Goal: Task Accomplishment & Management: Use online tool/utility

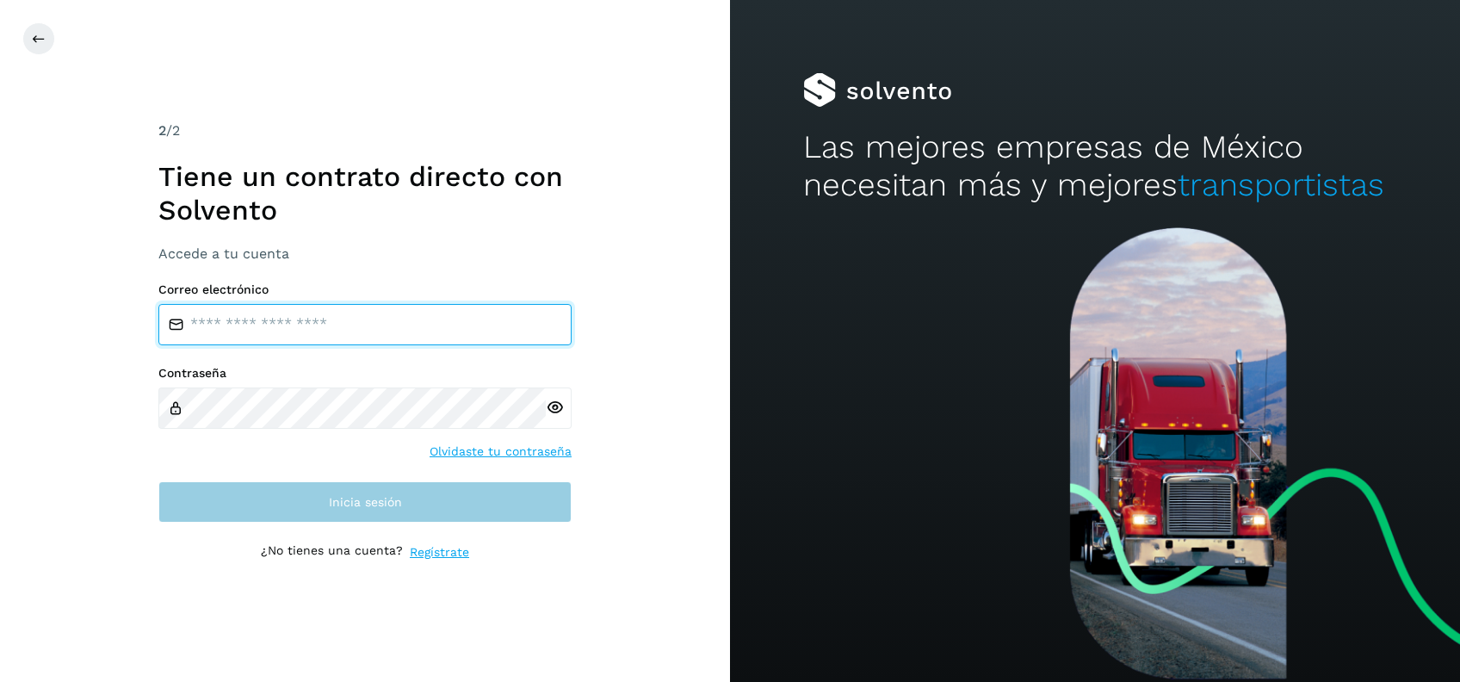
type input "**********"
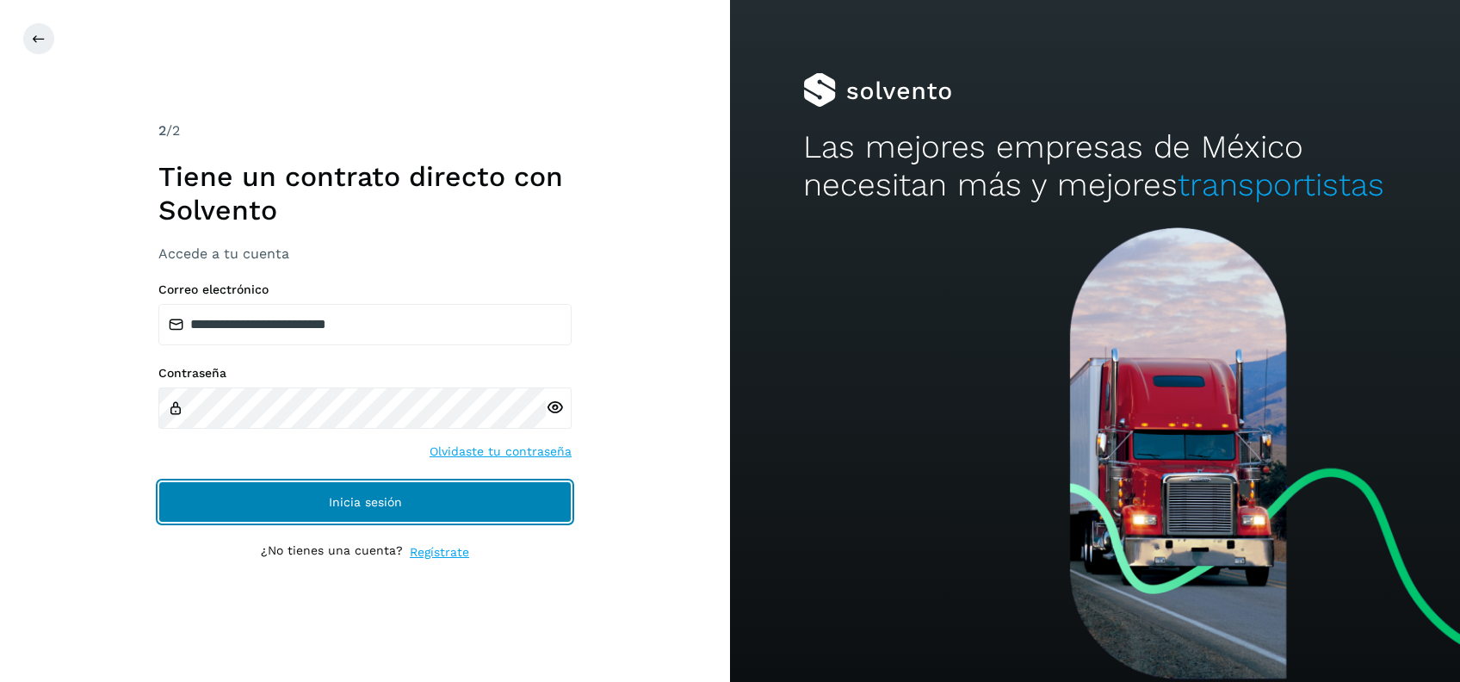
click at [443, 505] on button "Inicia sesión" at bounding box center [364, 501] width 413 height 41
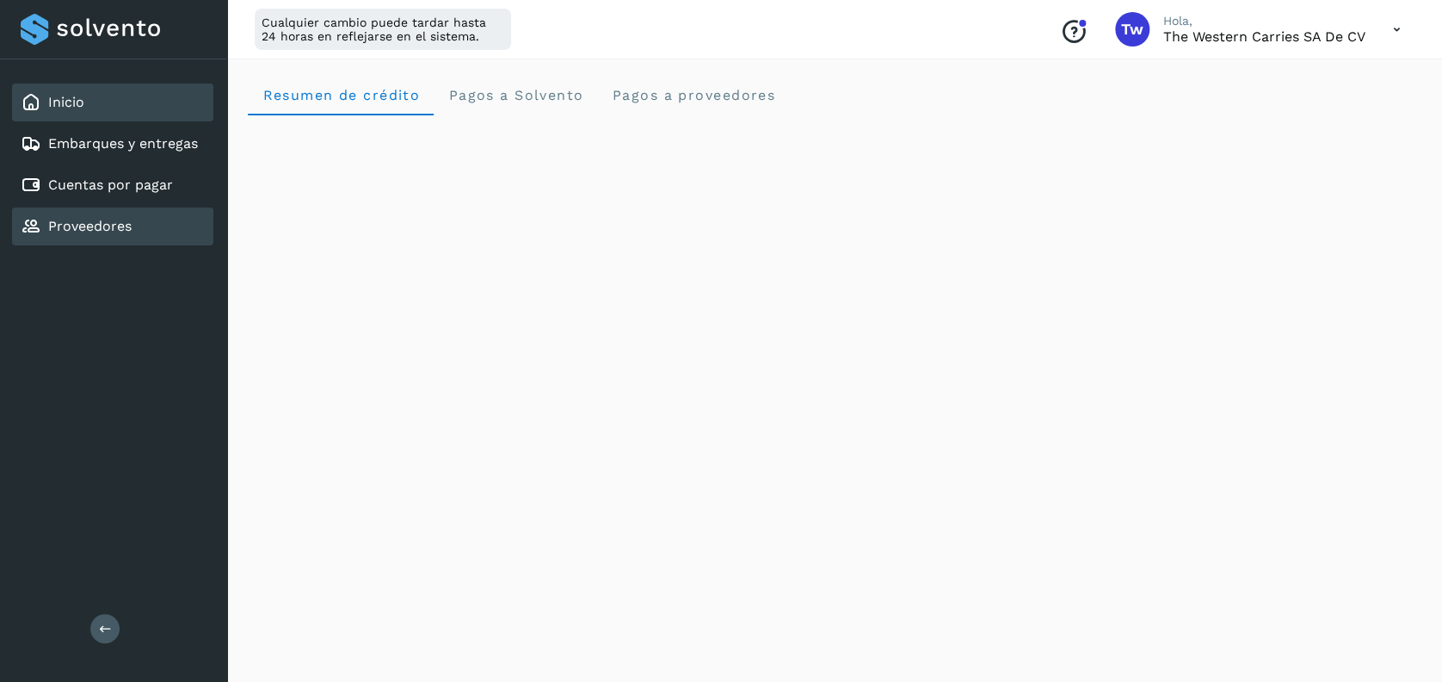
click at [172, 229] on div "Proveedores" at bounding box center [112, 226] width 201 height 38
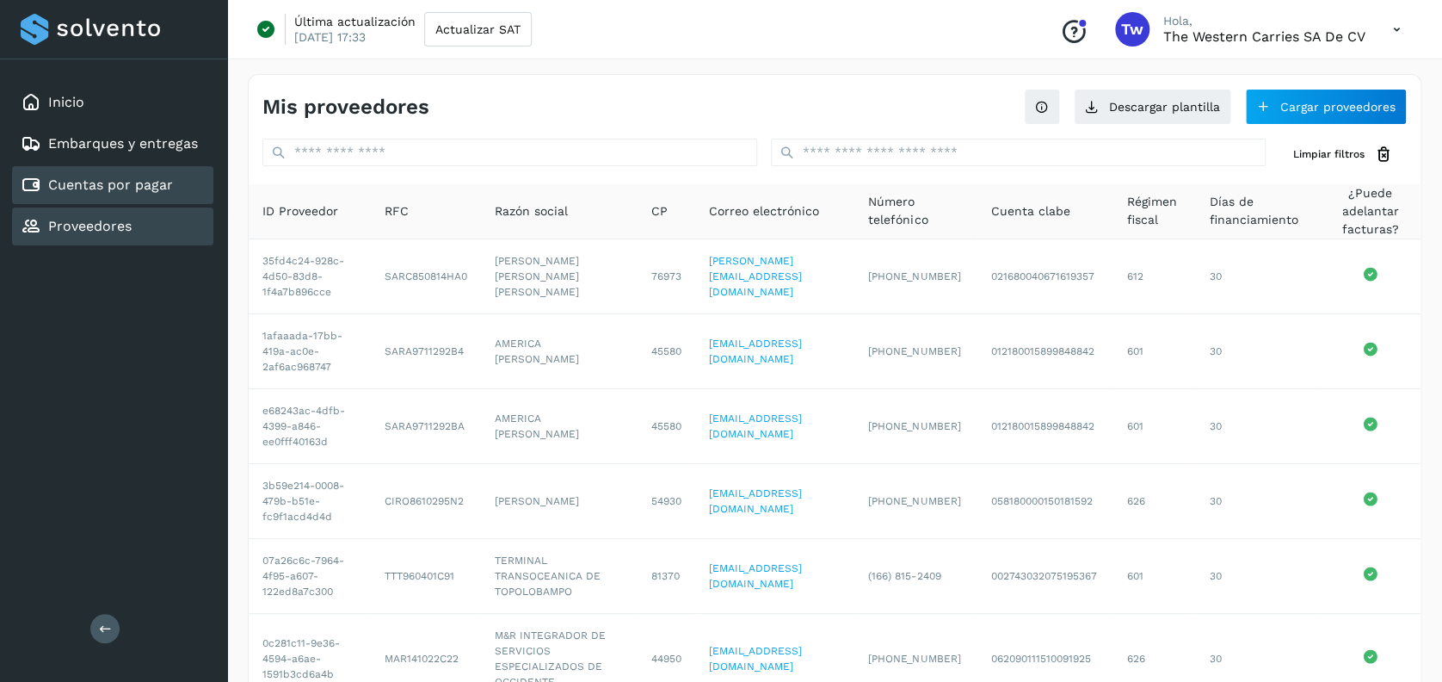
click at [178, 171] on div "Cuentas por pagar" at bounding box center [112, 185] width 201 height 38
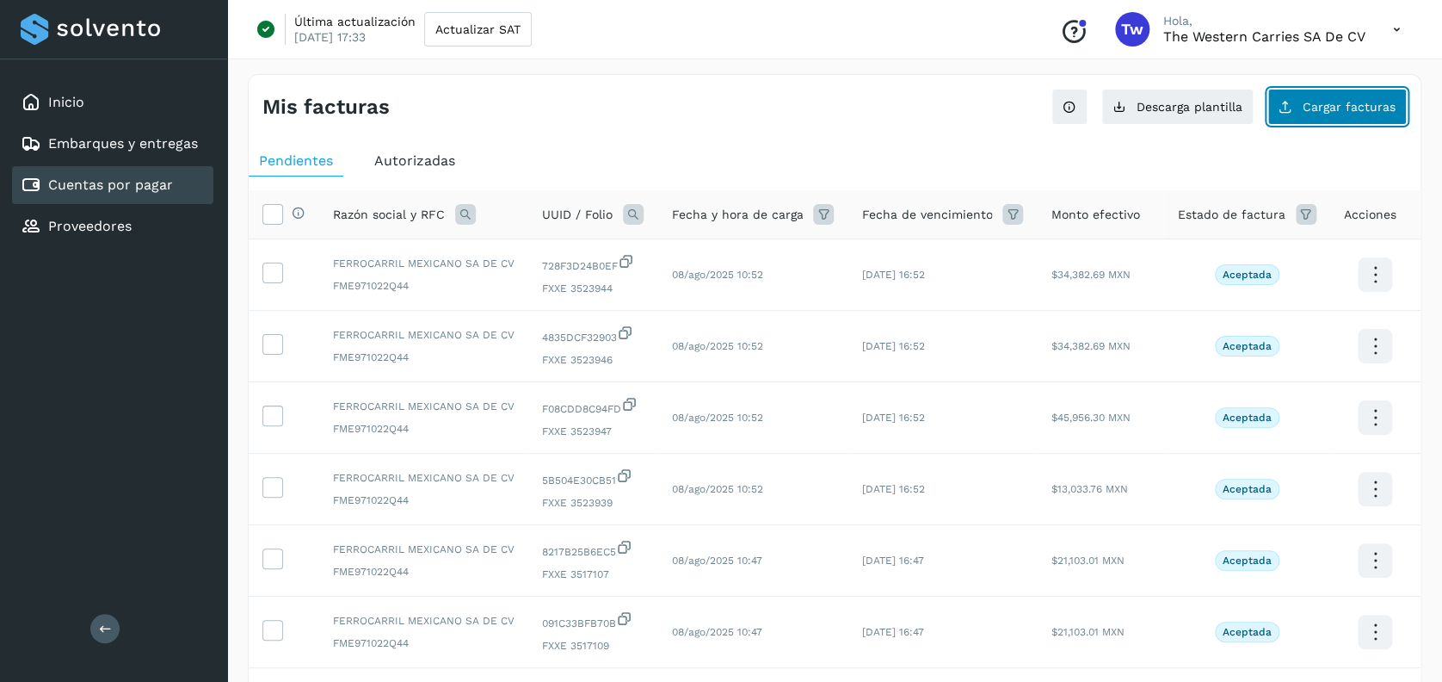
click at [1346, 110] on span "Cargar facturas" at bounding box center [1349, 107] width 93 height 12
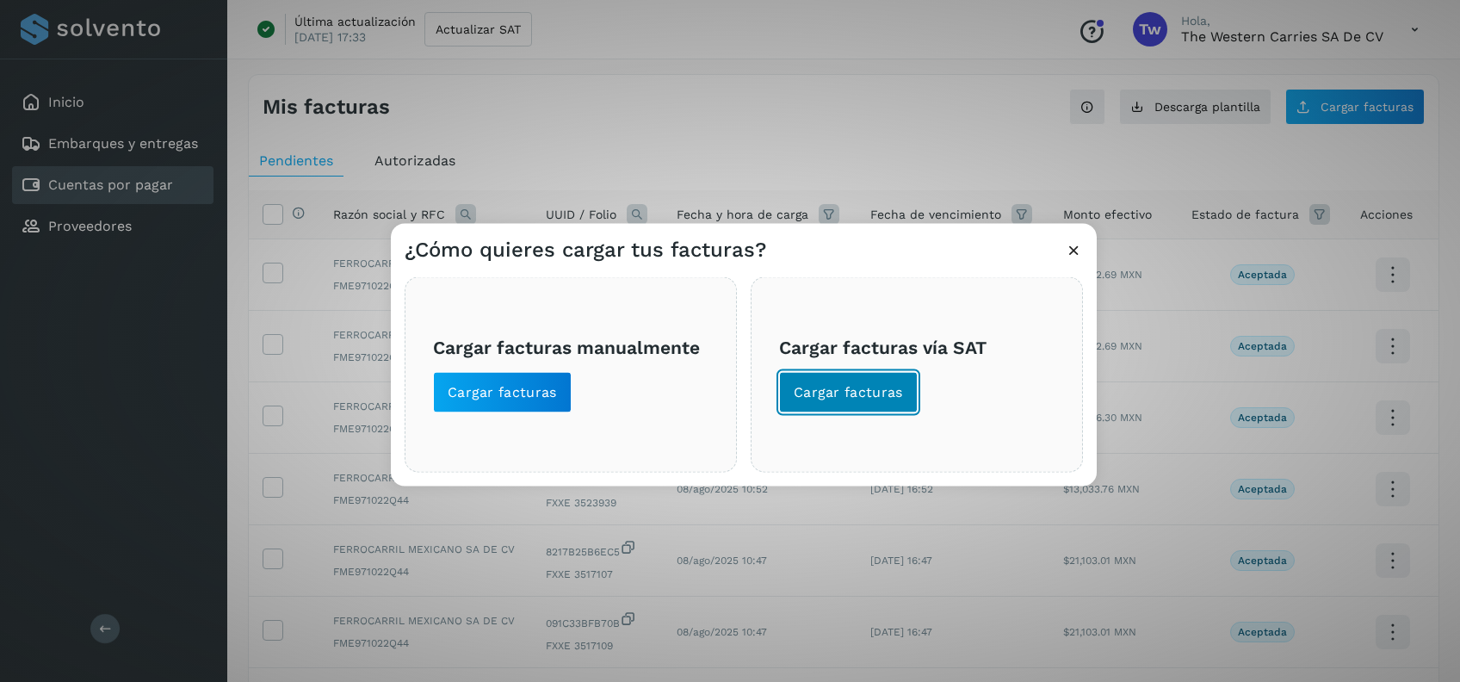
click at [836, 381] on button "Cargar facturas" at bounding box center [848, 392] width 139 height 41
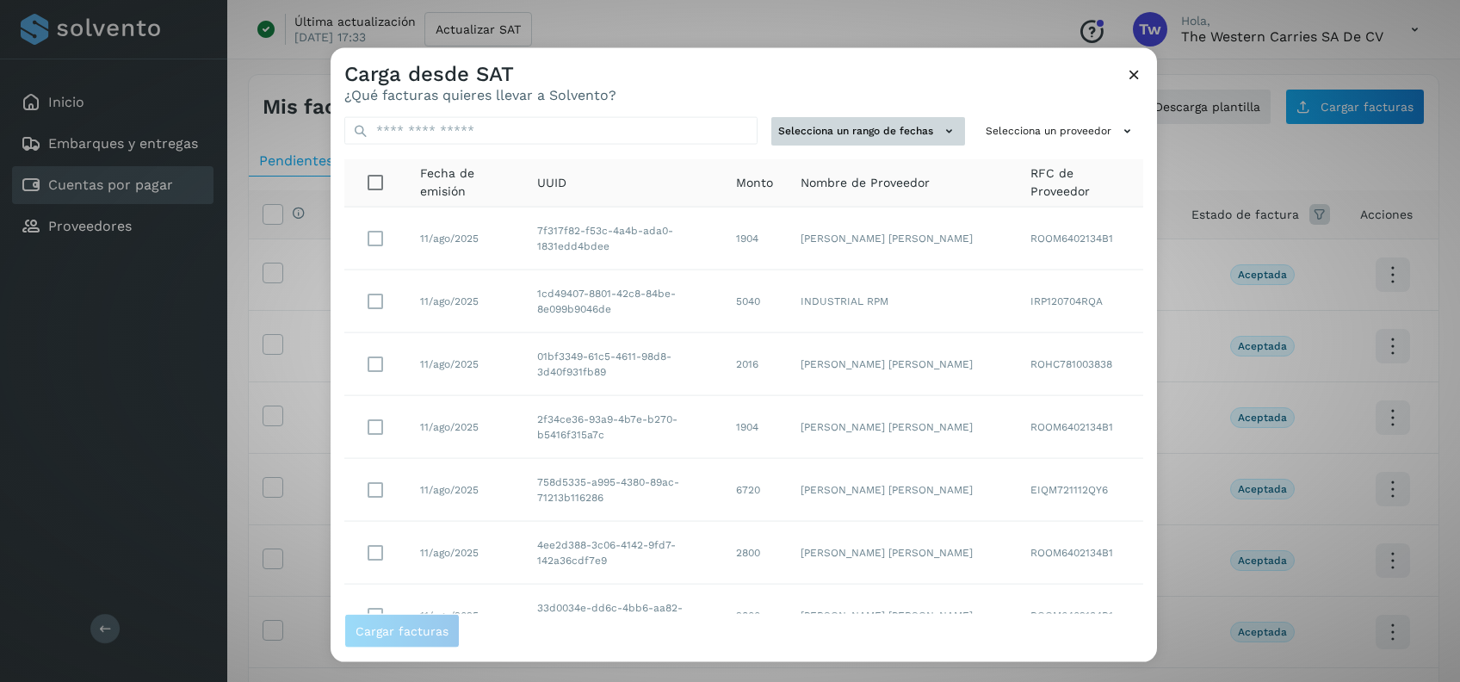
click at [909, 139] on button "Selecciona un rango de fechas" at bounding box center [868, 131] width 194 height 28
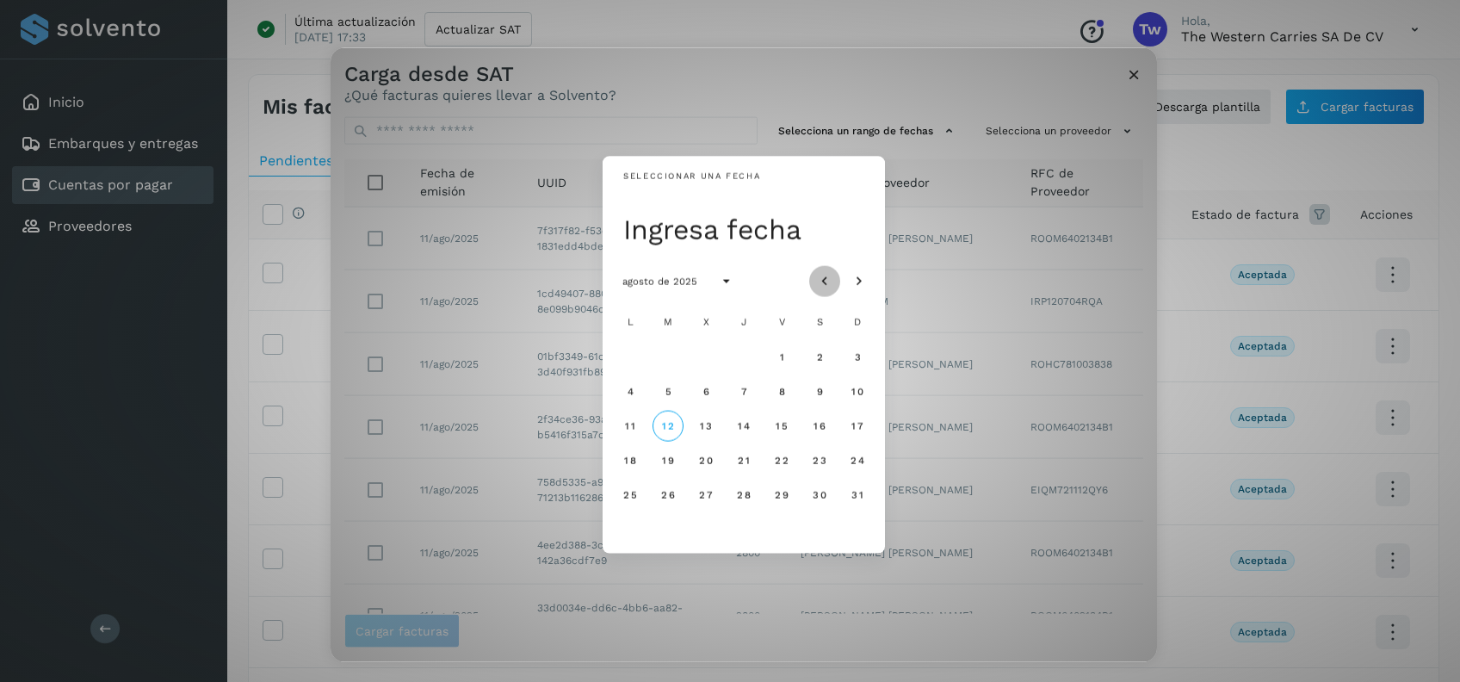
click at [823, 278] on icon "Mes anterior" at bounding box center [824, 281] width 17 height 17
drag, startPoint x: 664, startPoint y: 357, endPoint x: 694, endPoint y: 357, distance: 30.1
click at [667, 357] on span "1" at bounding box center [667, 356] width 6 height 12
click at [707, 358] on span "2" at bounding box center [705, 356] width 8 height 12
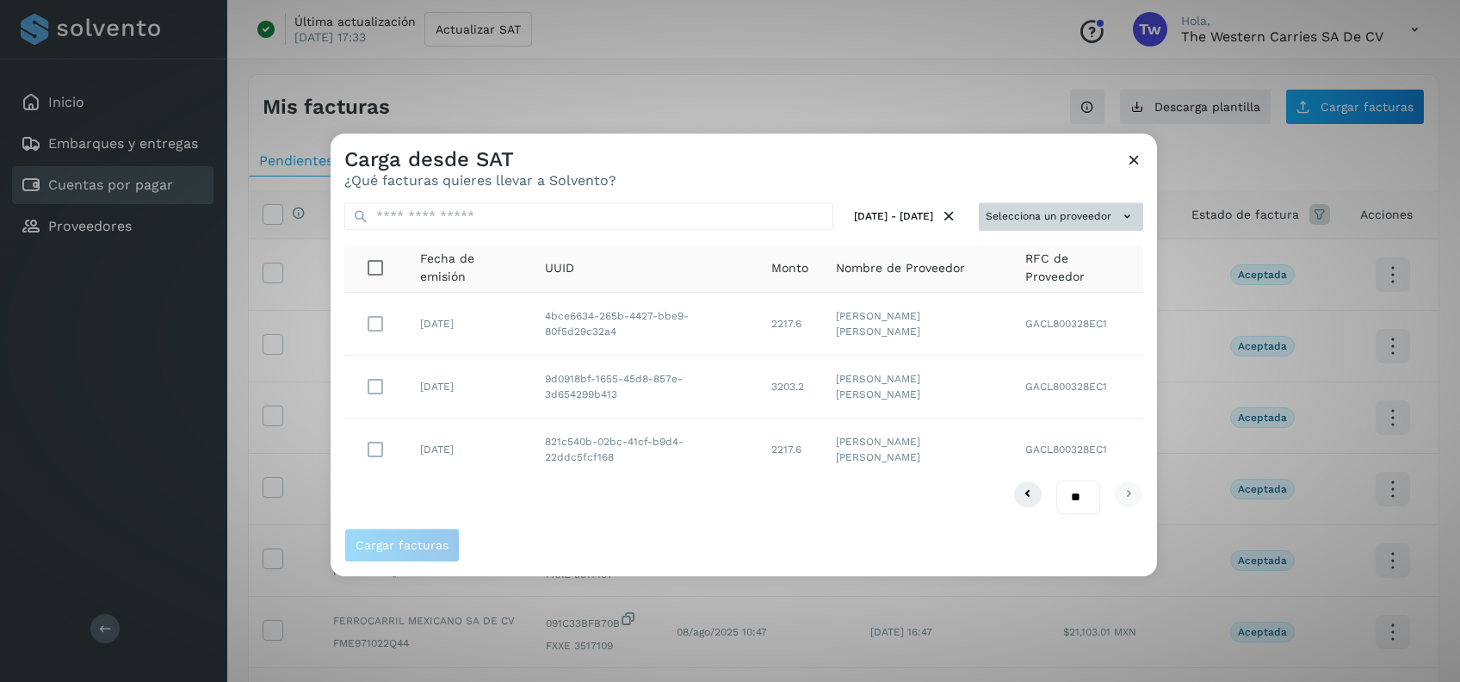
click at [1046, 219] on button "Selecciona un proveedor" at bounding box center [1060, 216] width 164 height 28
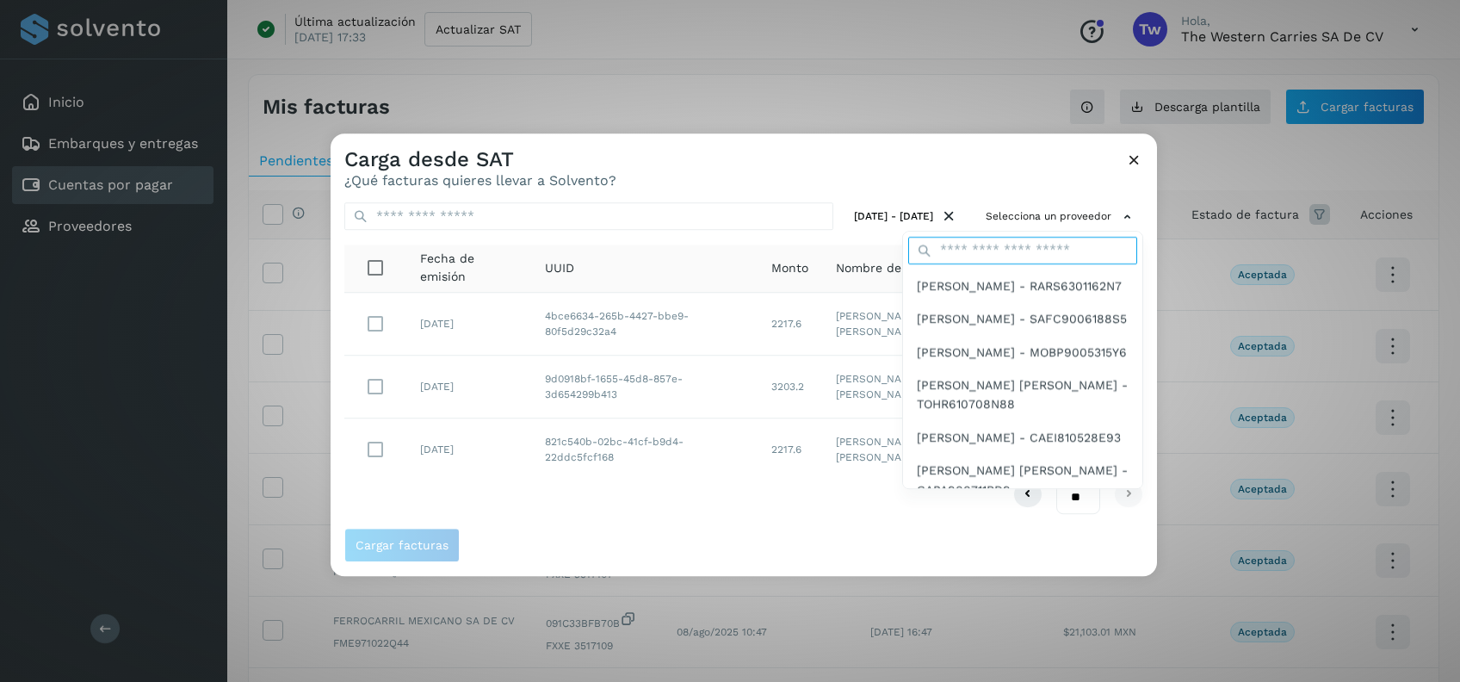
click at [1045, 249] on input "text" at bounding box center [1022, 251] width 229 height 28
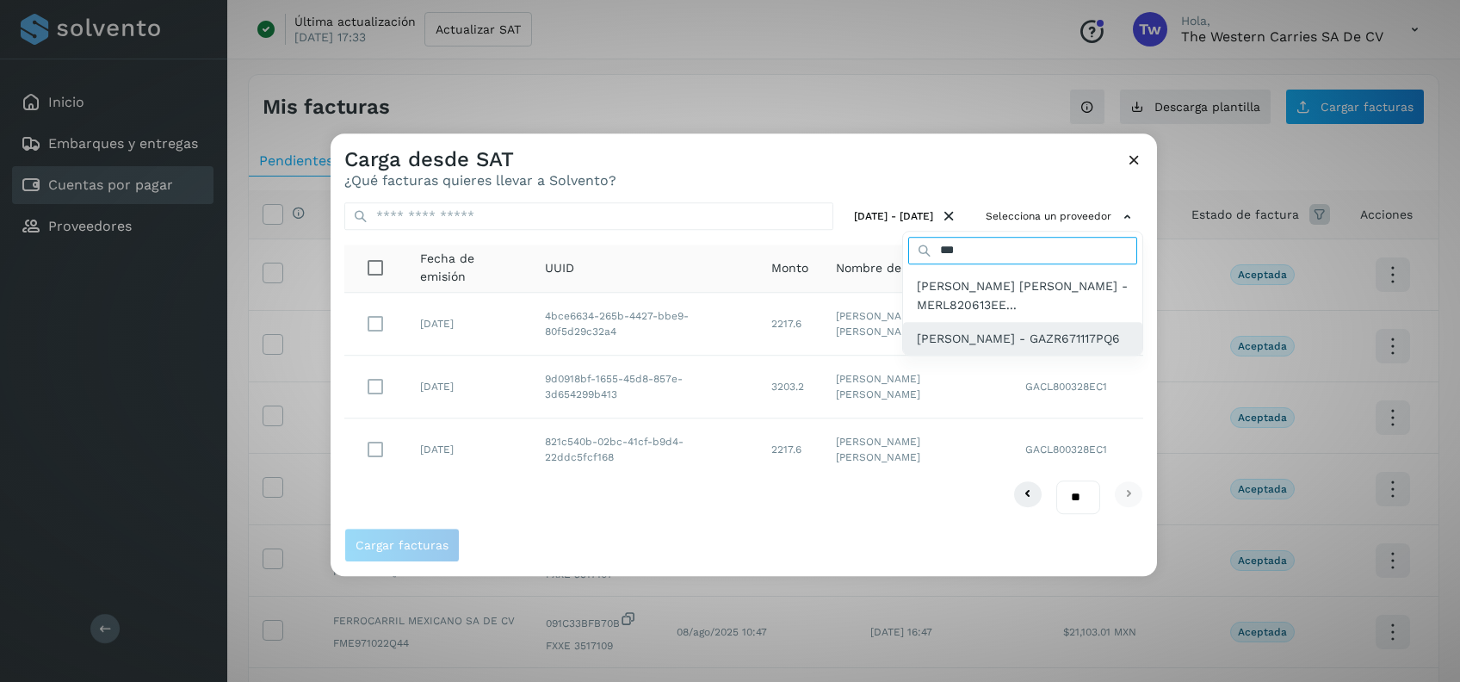
type input "***"
click at [935, 331] on span "REYNALDO GALAN ZALDIVAR - GAZR671117PQ6" at bounding box center [1018, 338] width 203 height 19
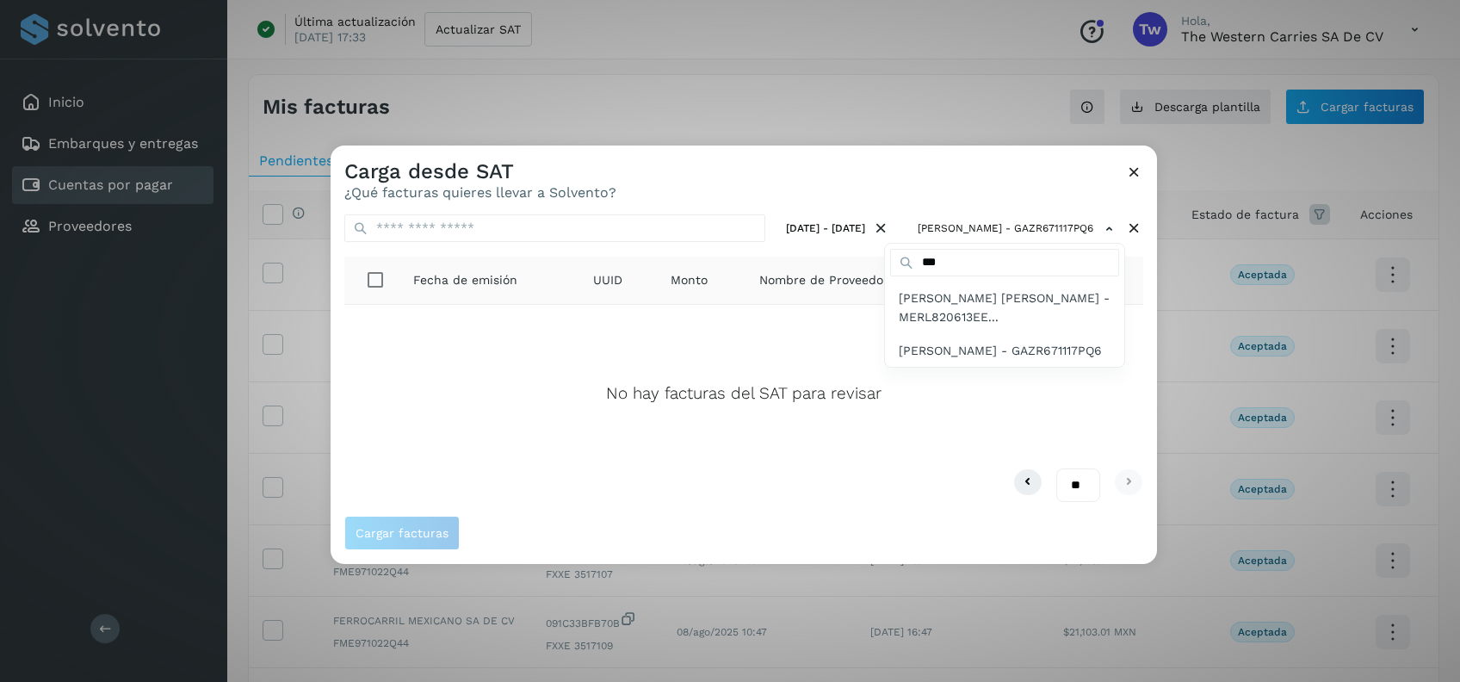
click at [1128, 165] on div at bounding box center [1060, 486] width 1460 height 682
click at [1128, 165] on icon at bounding box center [1134, 172] width 18 height 18
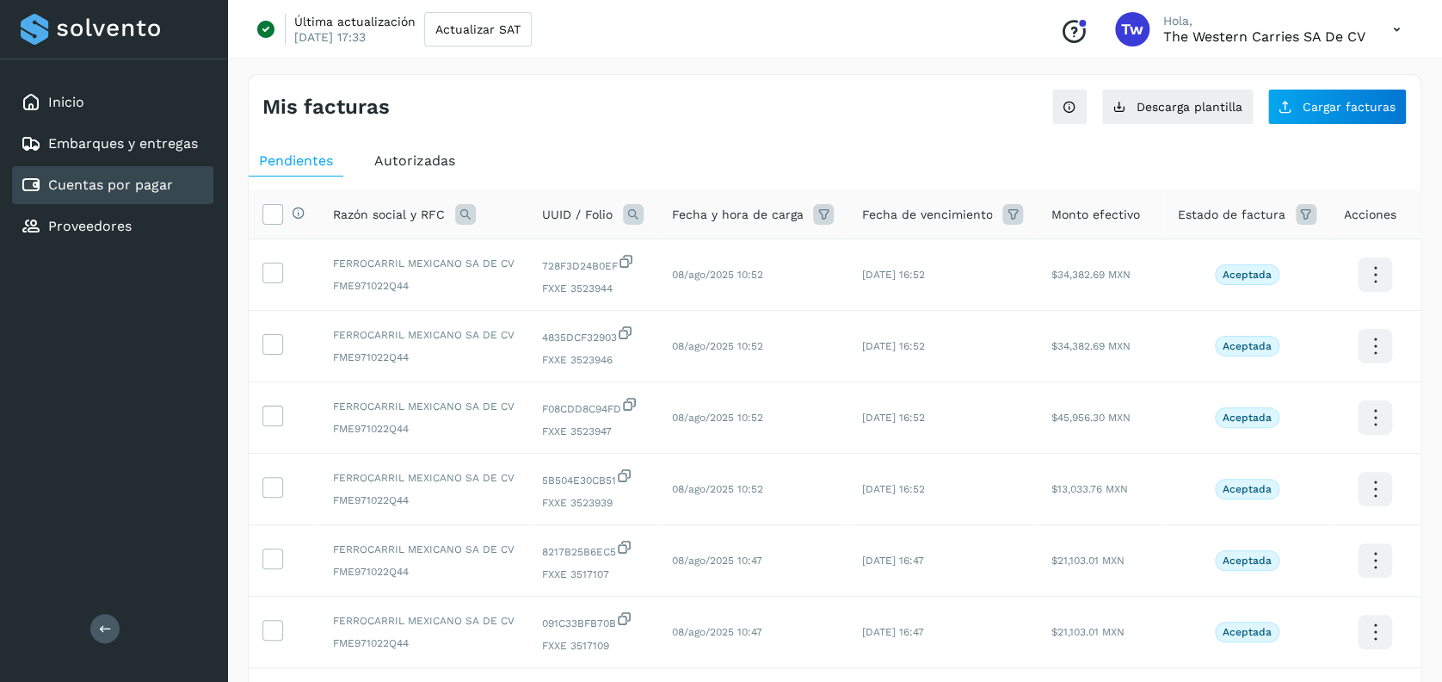
click at [864, 109] on div "Mis facturas Ver instrucciones para cargar Facturas Descarga plantilla Cargar f…" at bounding box center [835, 100] width 1172 height 50
click at [146, 178] on link "Cuentas por pagar" at bounding box center [110, 184] width 125 height 16
click at [434, 164] on span "Autorizadas" at bounding box center [414, 160] width 81 height 16
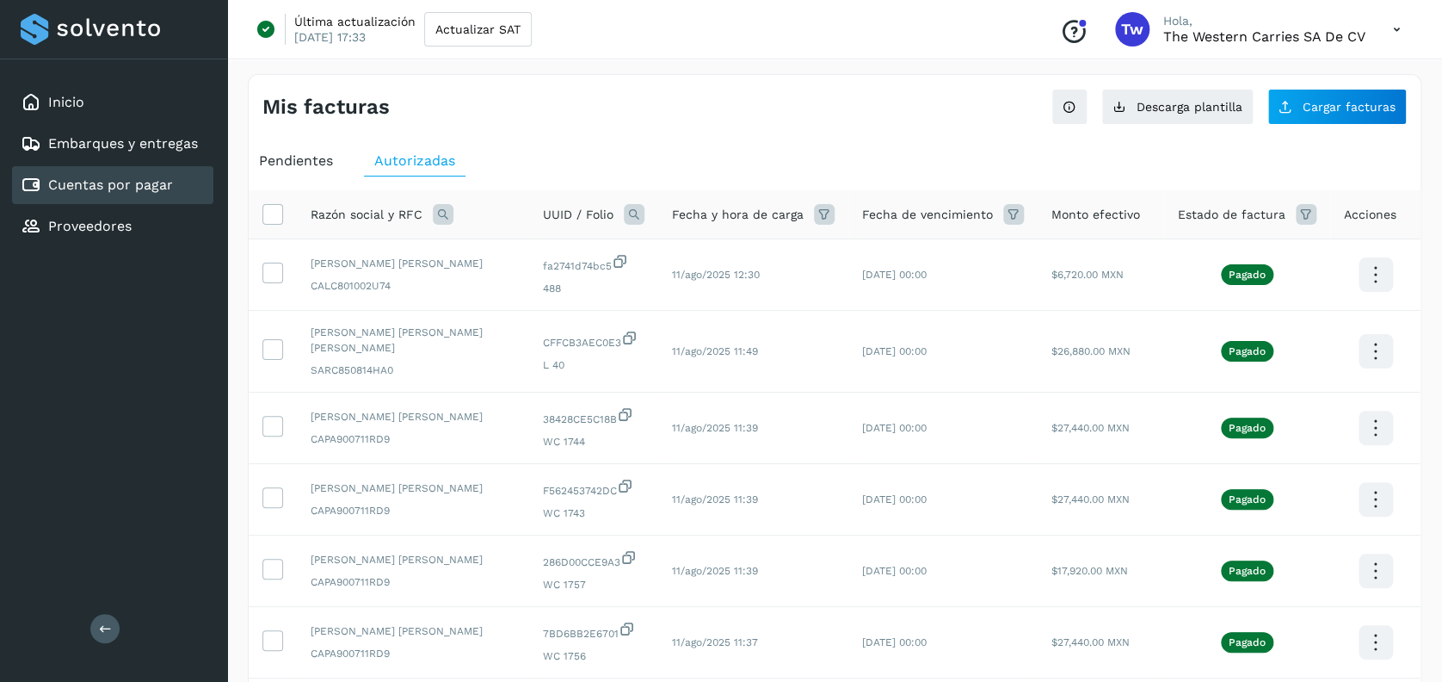
click at [443, 207] on icon at bounding box center [443, 214] width 21 height 21
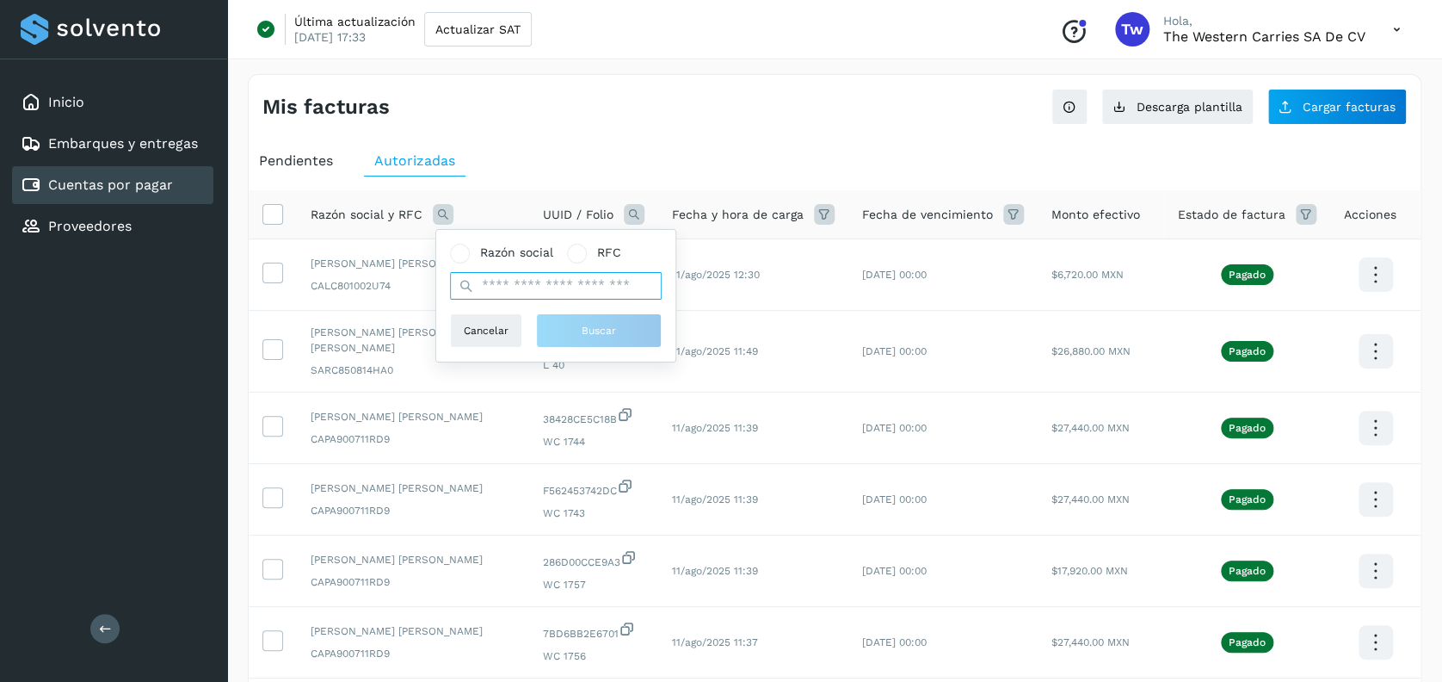
click at [540, 288] on input "text" at bounding box center [556, 286] width 212 height 28
type input "*****"
click at [577, 337] on button "Buscar" at bounding box center [599, 330] width 126 height 34
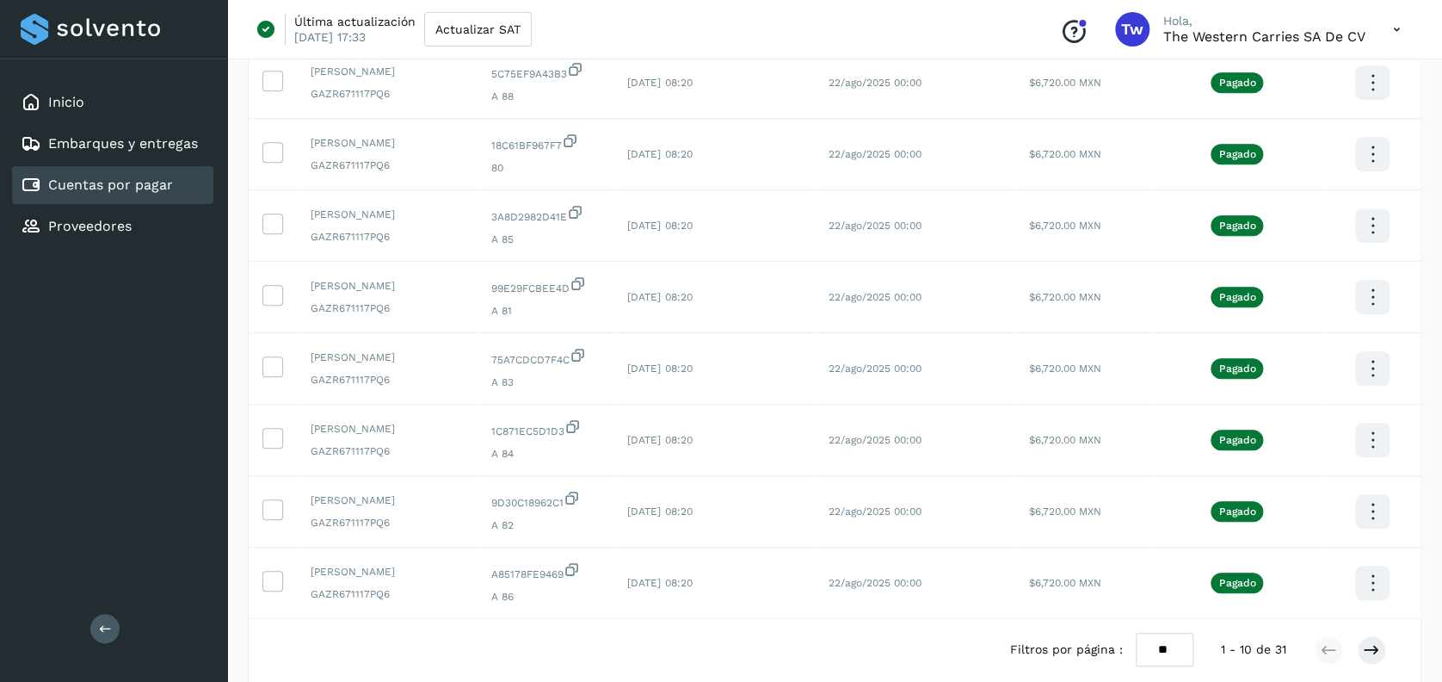
scroll to position [403, 0]
click at [1365, 650] on icon at bounding box center [1371, 647] width 17 height 17
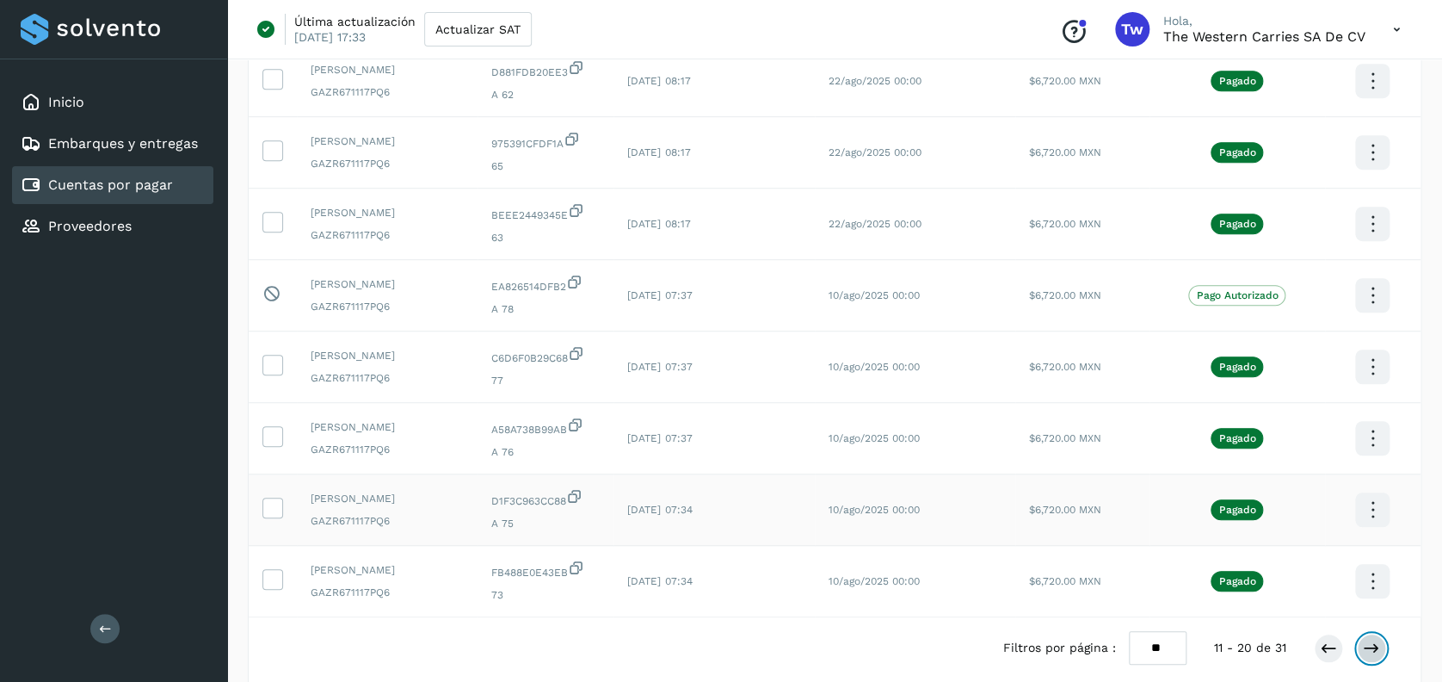
scroll to position [21, 0]
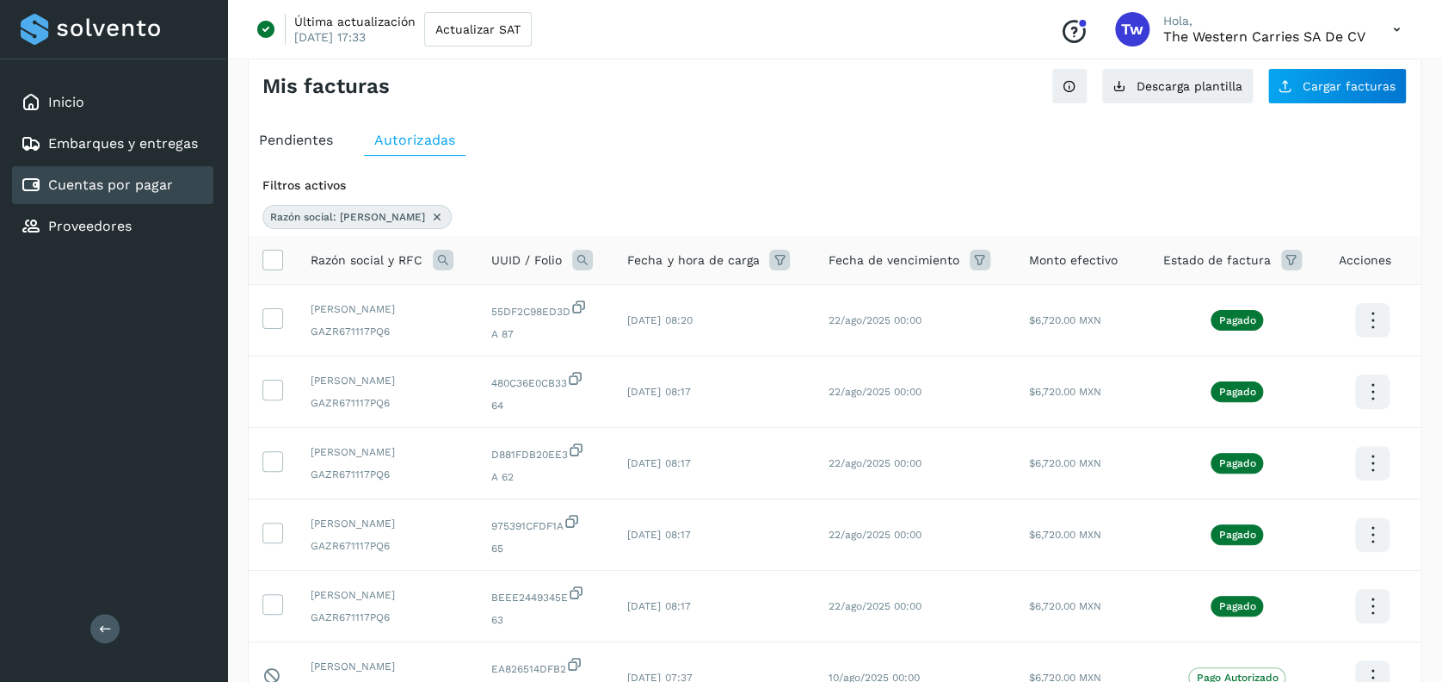
click at [589, 262] on icon at bounding box center [582, 260] width 21 height 21
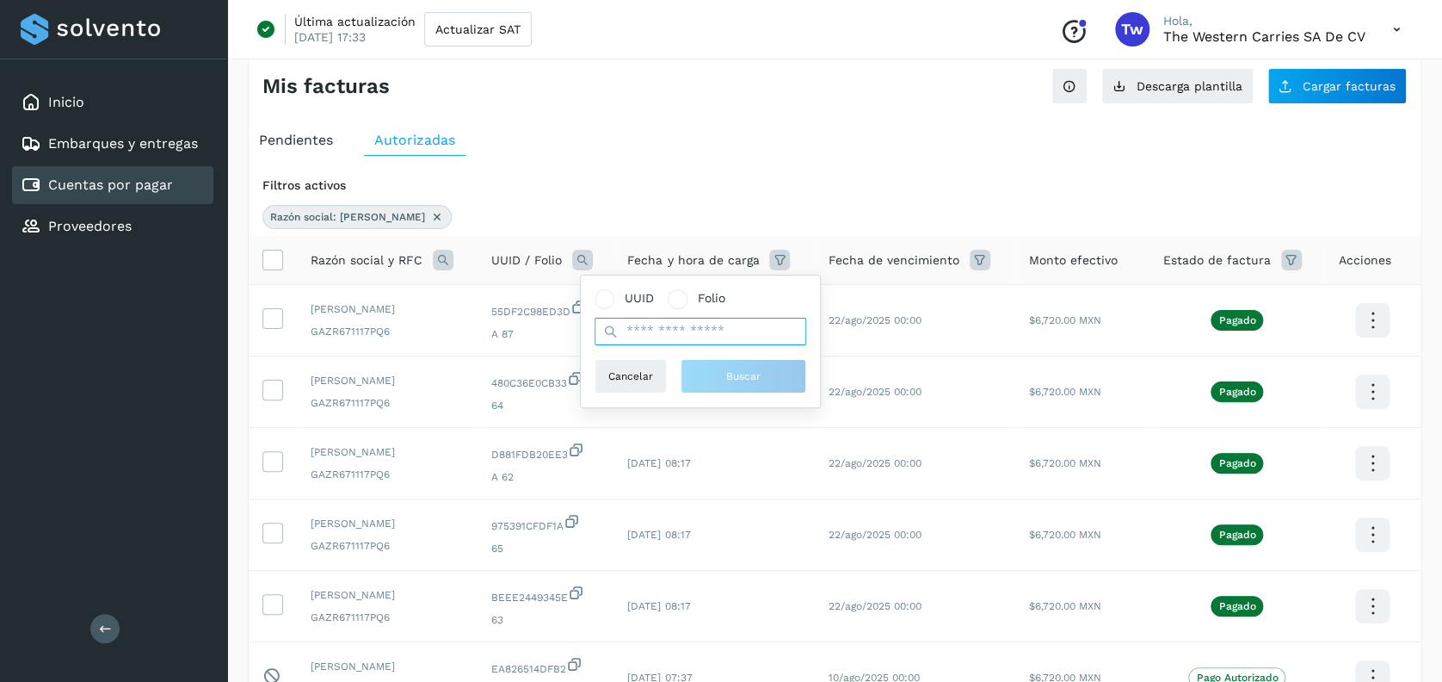
click at [668, 322] on input "text" at bounding box center [701, 332] width 212 height 28
type input "*"
type input "********"
click at [710, 367] on button "Buscar" at bounding box center [744, 376] width 126 height 34
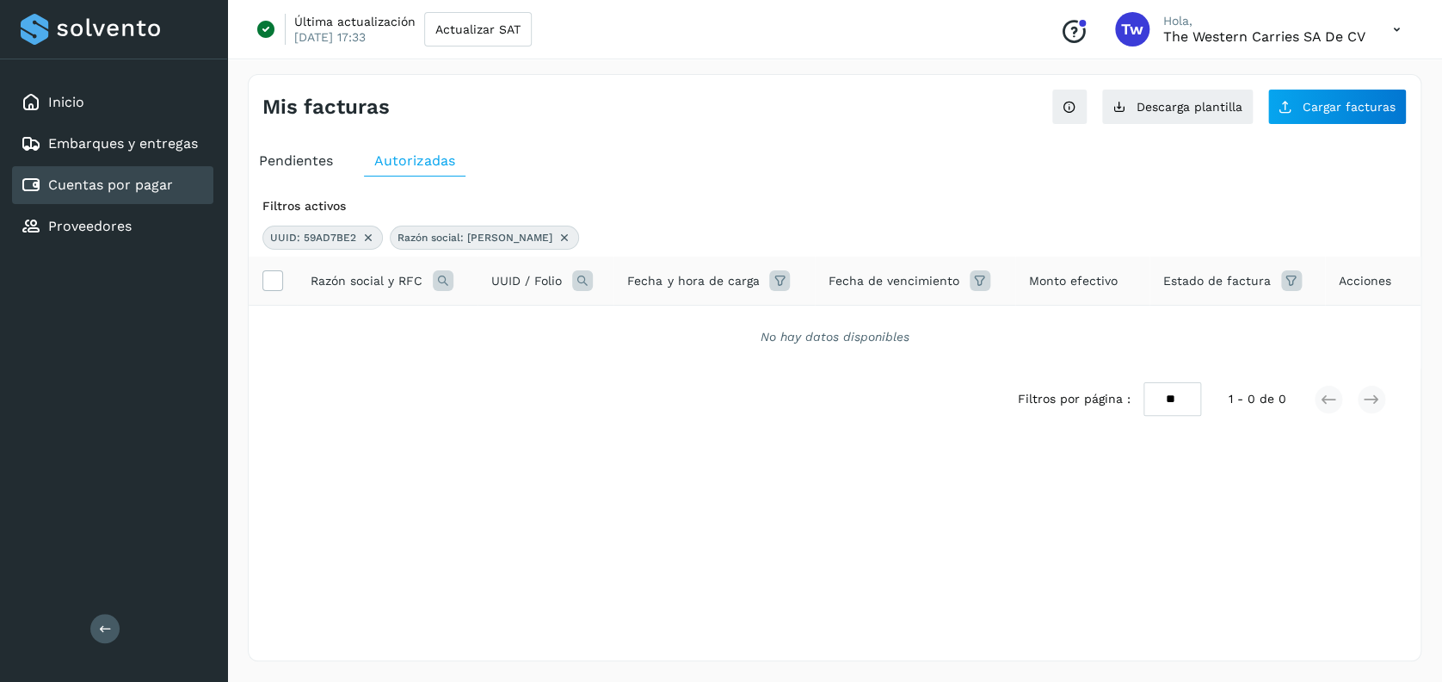
scroll to position [0, 0]
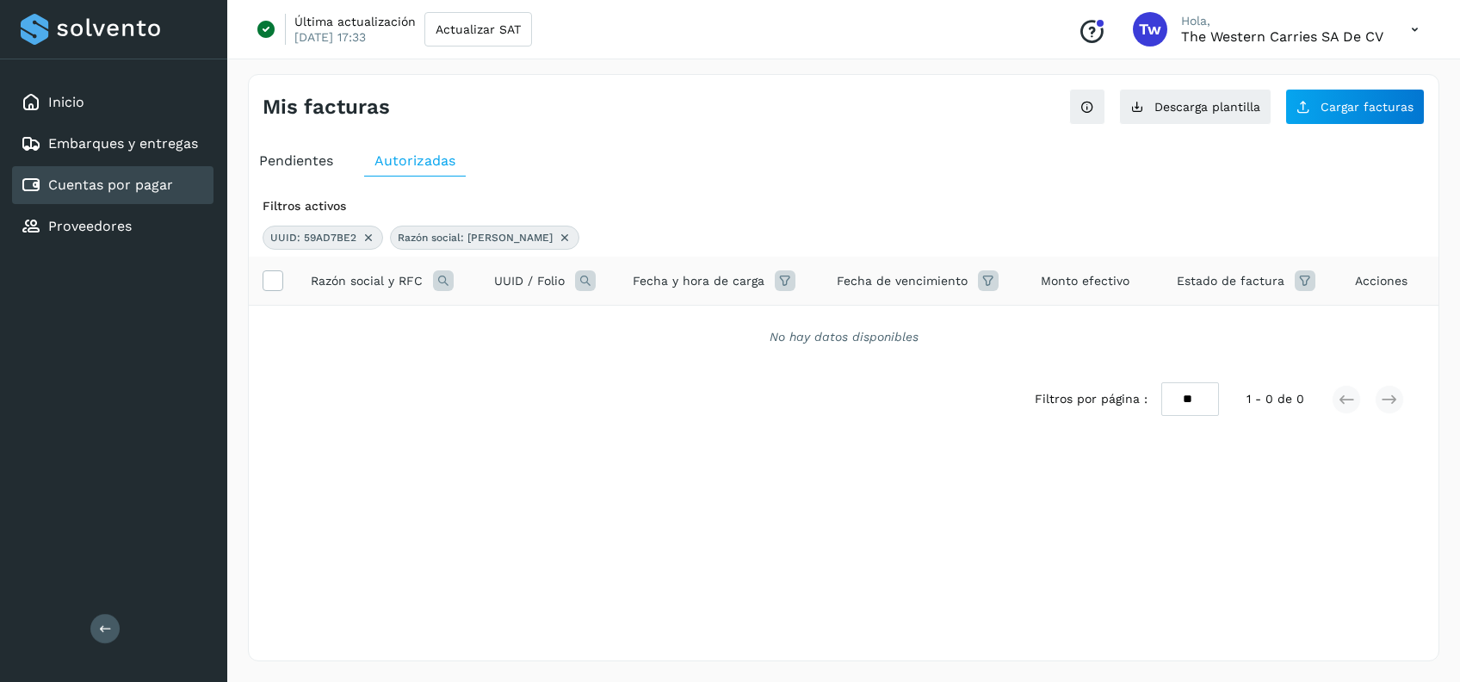
click at [337, 241] on span "UUID: 59AD7BE2" at bounding box center [313, 237] width 86 height 15
click at [365, 239] on icon at bounding box center [368, 238] width 14 height 14
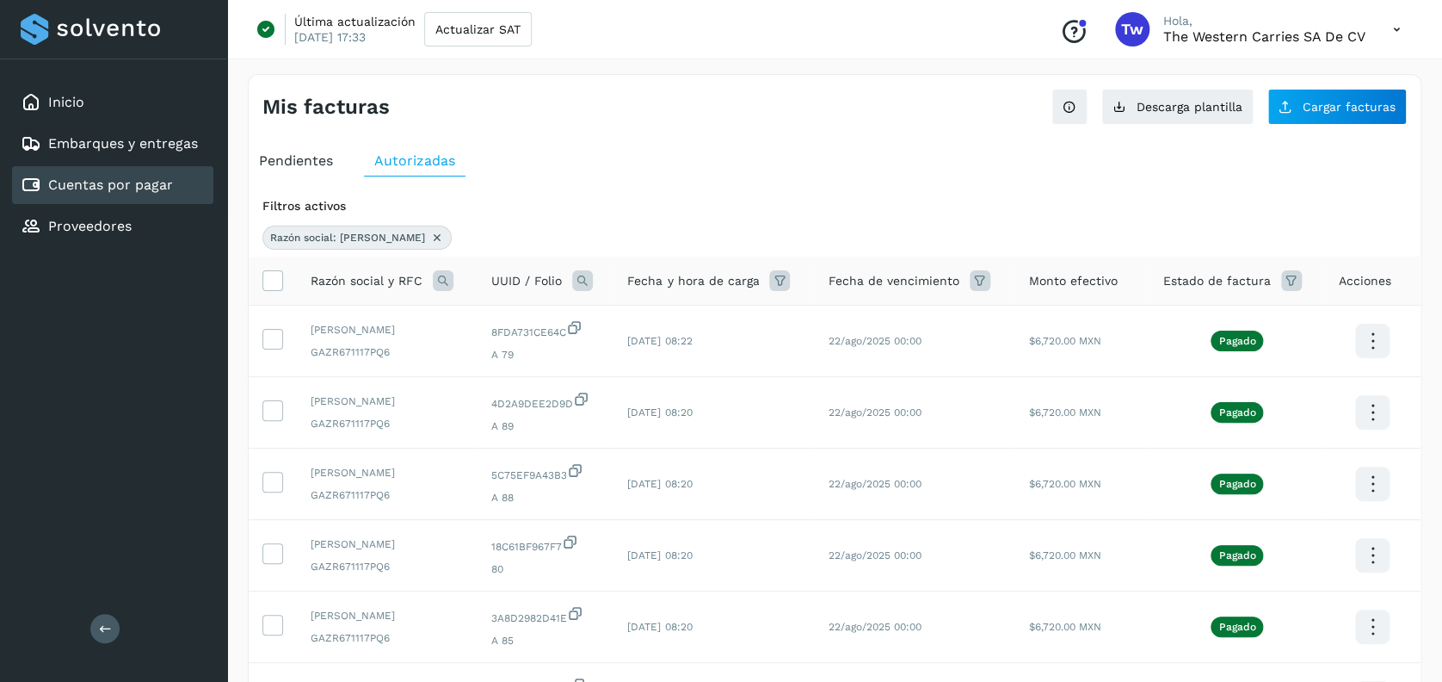
click at [583, 275] on icon at bounding box center [582, 280] width 21 height 21
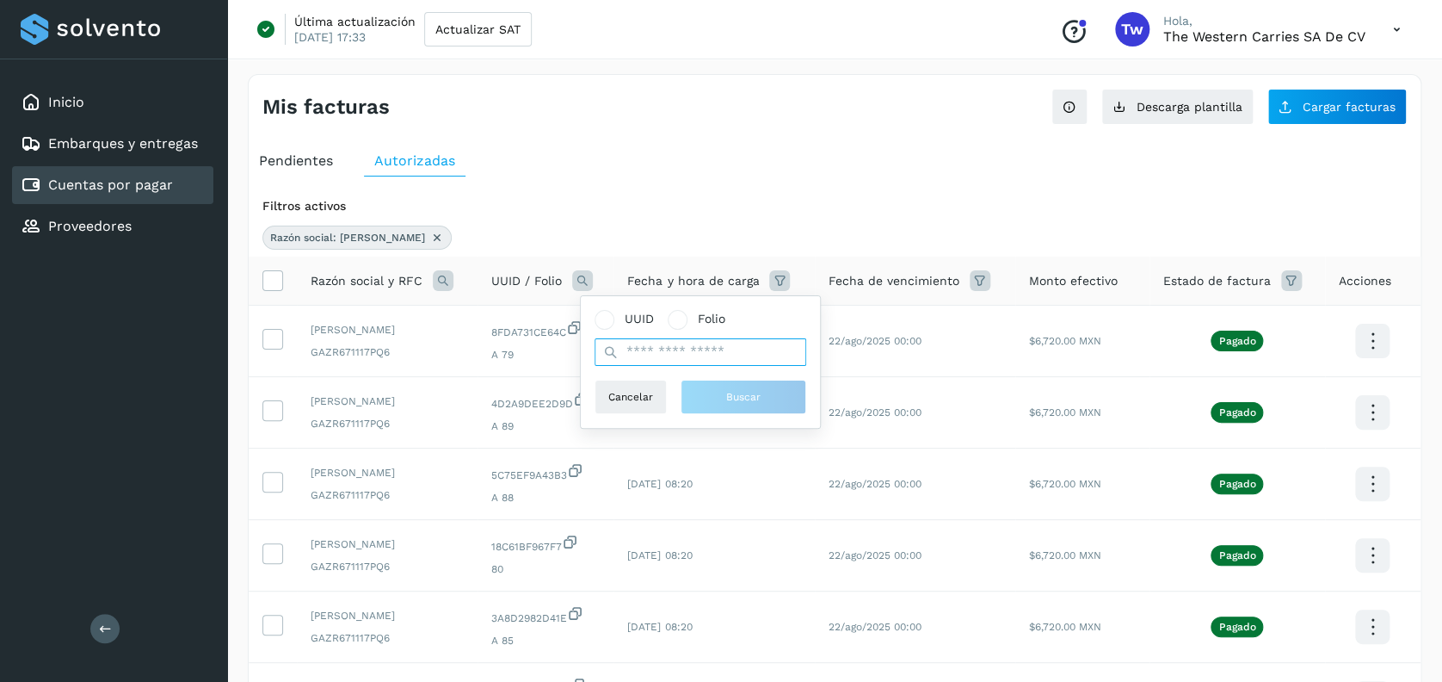
drag, startPoint x: 628, startPoint y: 341, endPoint x: 639, endPoint y: 349, distance: 12.9
click at [636, 347] on input "text" at bounding box center [701, 352] width 212 height 28
click at [715, 349] on input "********" at bounding box center [701, 352] width 212 height 28
type input "**********"
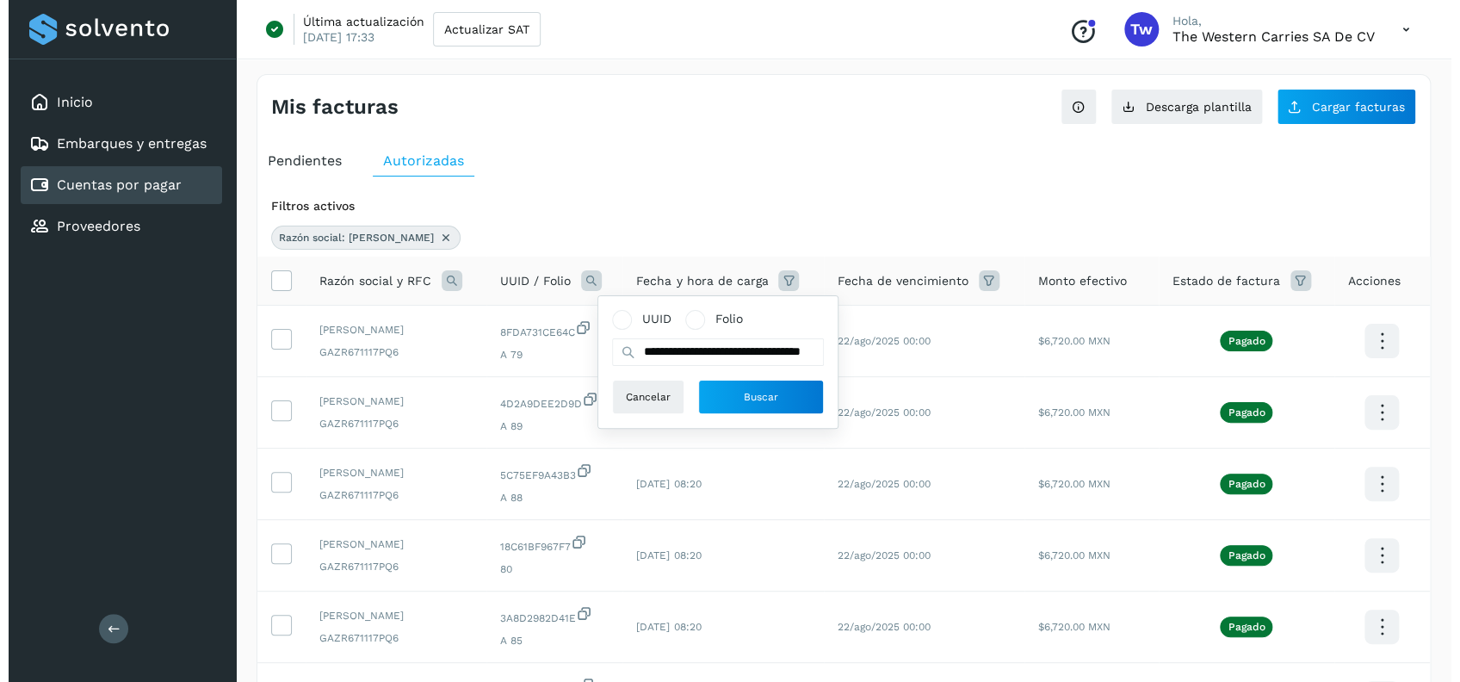
scroll to position [0, 0]
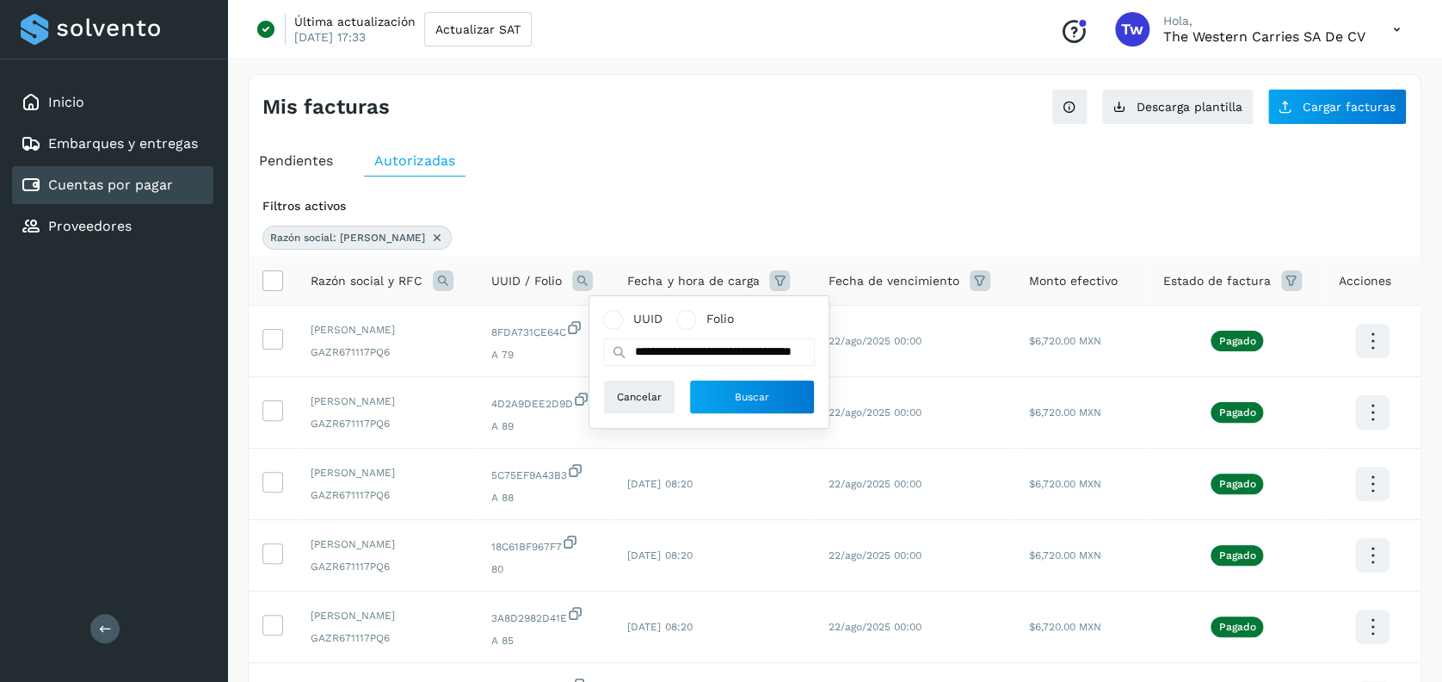
click at [744, 415] on div "**********" at bounding box center [708, 362] width 239 height 132
click at [750, 403] on span "Buscar" at bounding box center [752, 396] width 34 height 15
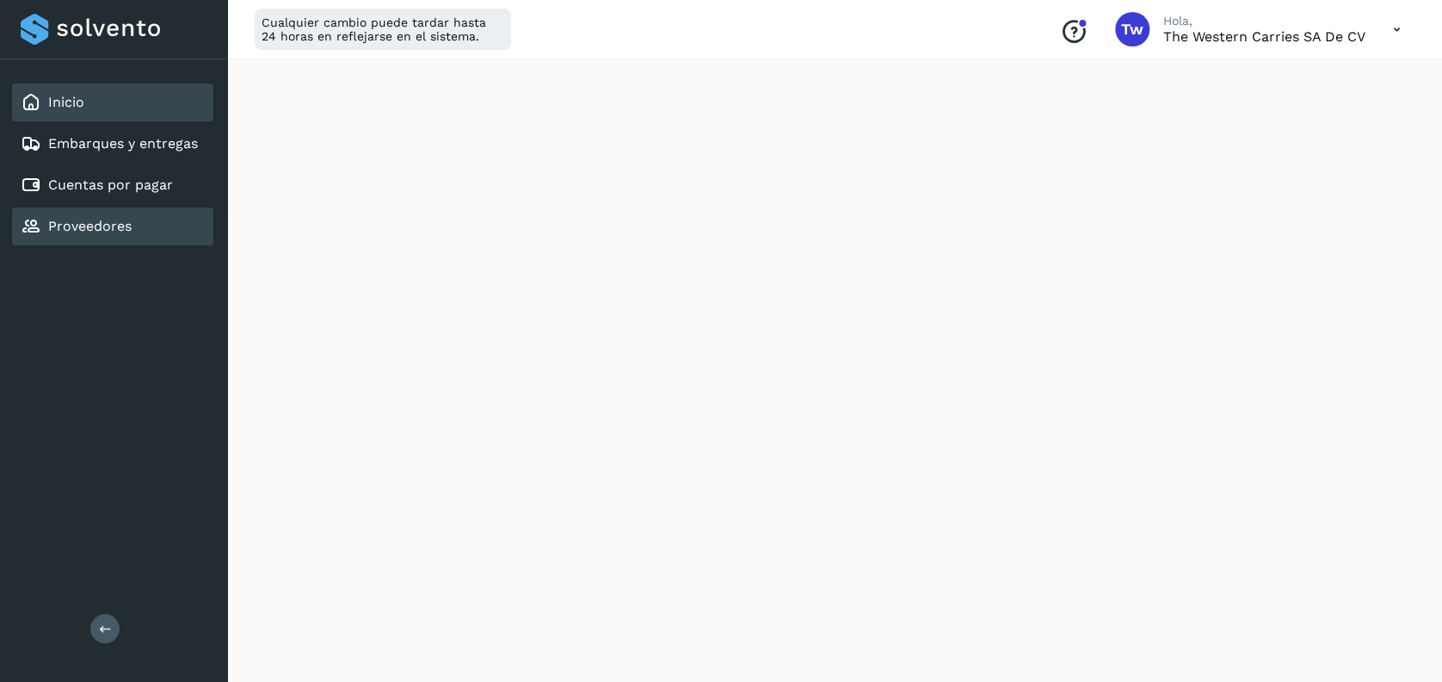
click at [165, 238] on div "Proveedores" at bounding box center [112, 226] width 201 height 38
